Goal: Task Accomplishment & Management: Complete application form

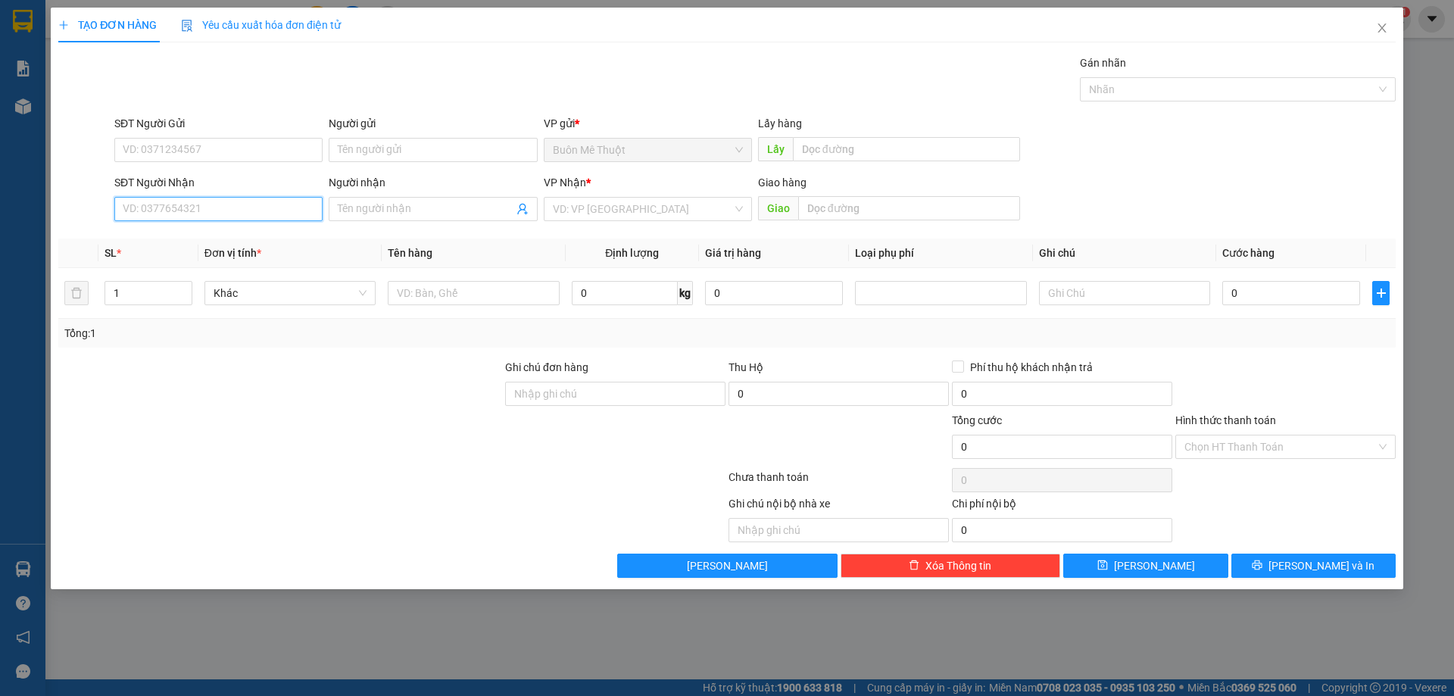
click at [250, 214] on input "SĐT Người Nhận" at bounding box center [218, 209] width 208 height 24
click at [165, 218] on input "SĐT Người Nhận" at bounding box center [218, 209] width 208 height 24
click at [186, 241] on div "0908584254 - thảo" at bounding box center [218, 239] width 190 height 17
type input "0908584254"
type input "thảo"
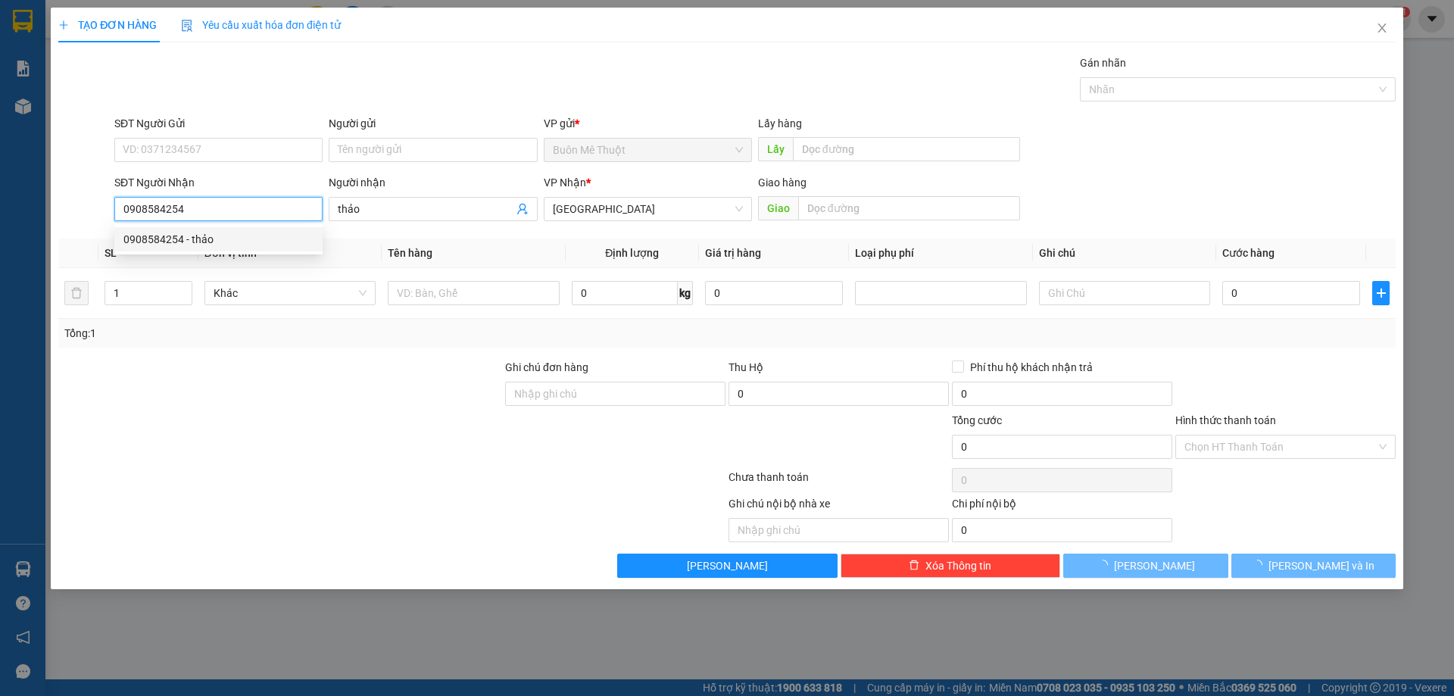
type input "30.000"
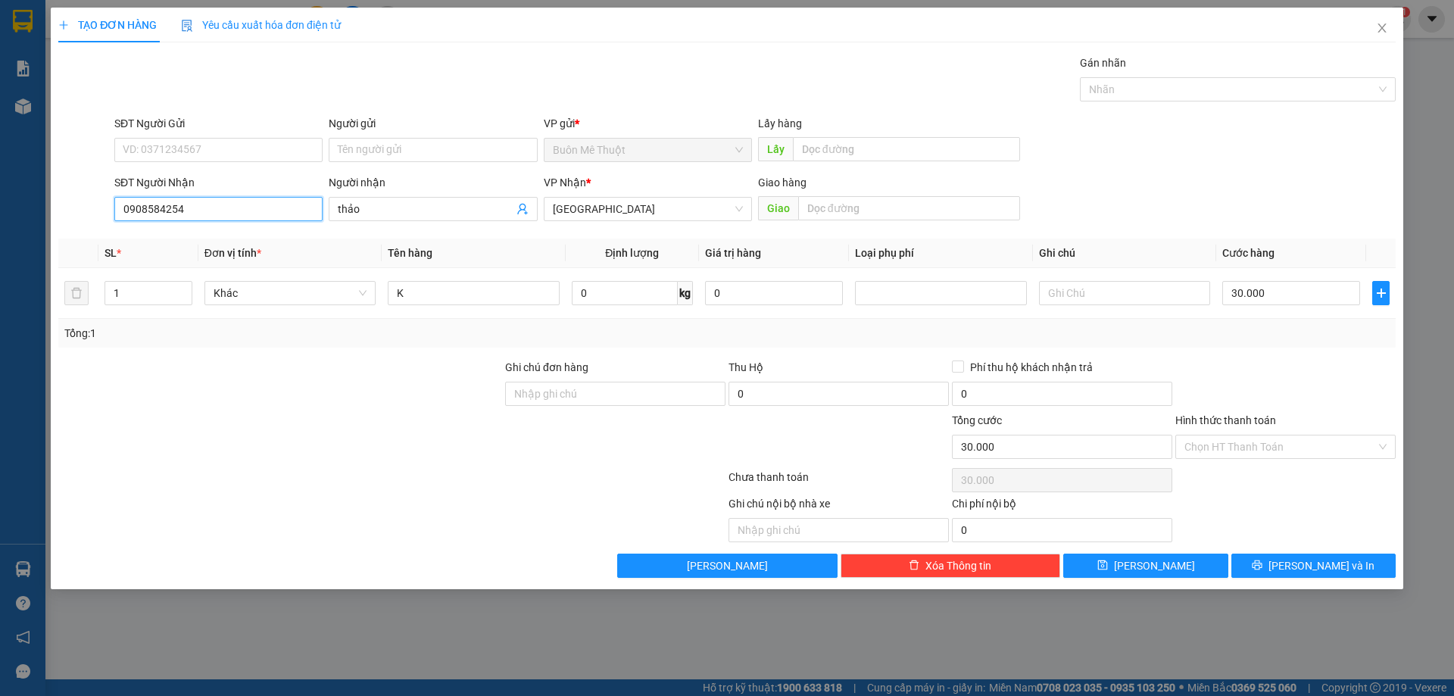
type input "0908584254"
click at [201, 213] on input "0908584254" at bounding box center [218, 209] width 208 height 24
